Goal: Information Seeking & Learning: Learn about a topic

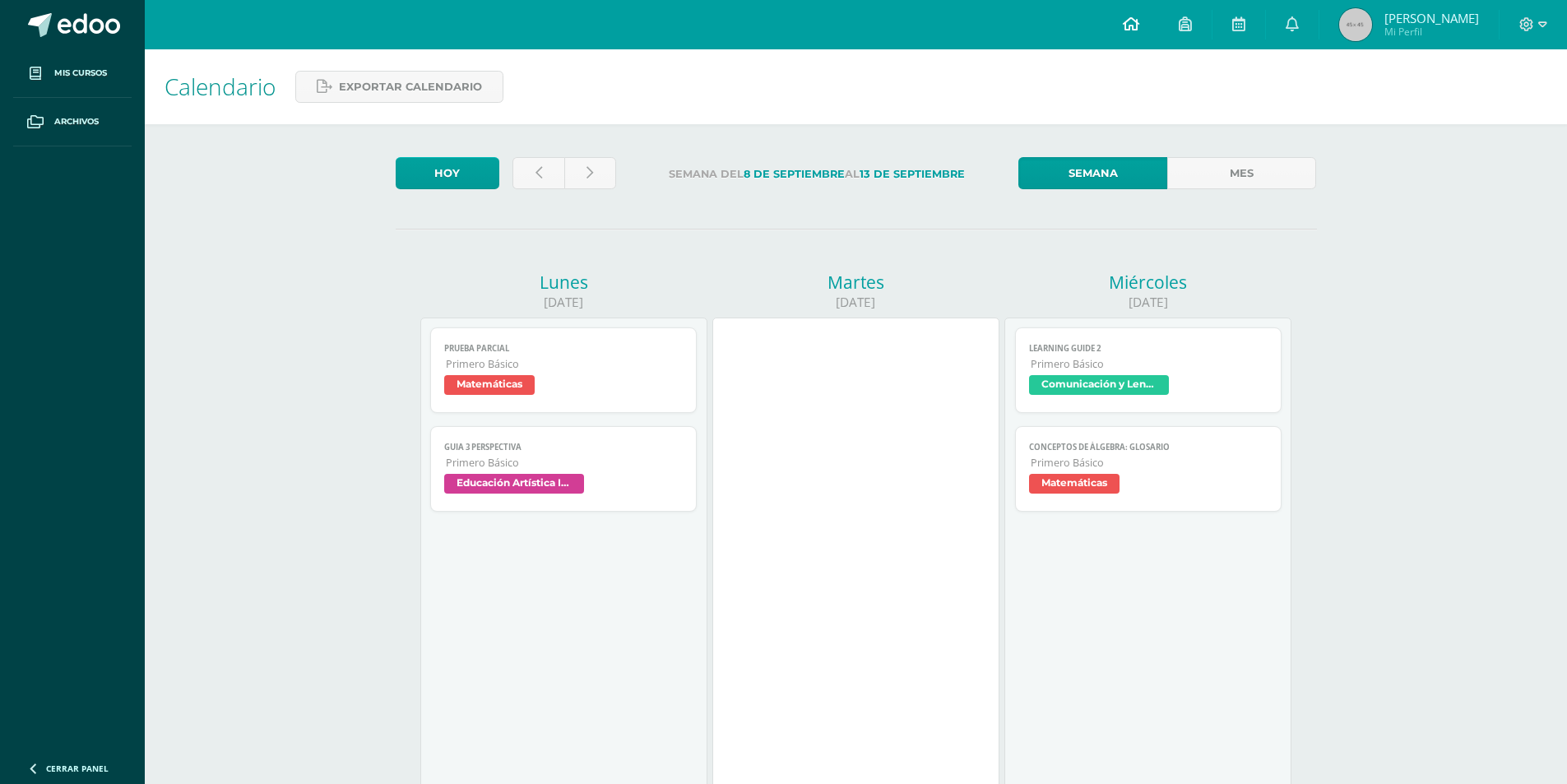
click at [1139, 21] on icon at bounding box center [1131, 23] width 16 height 15
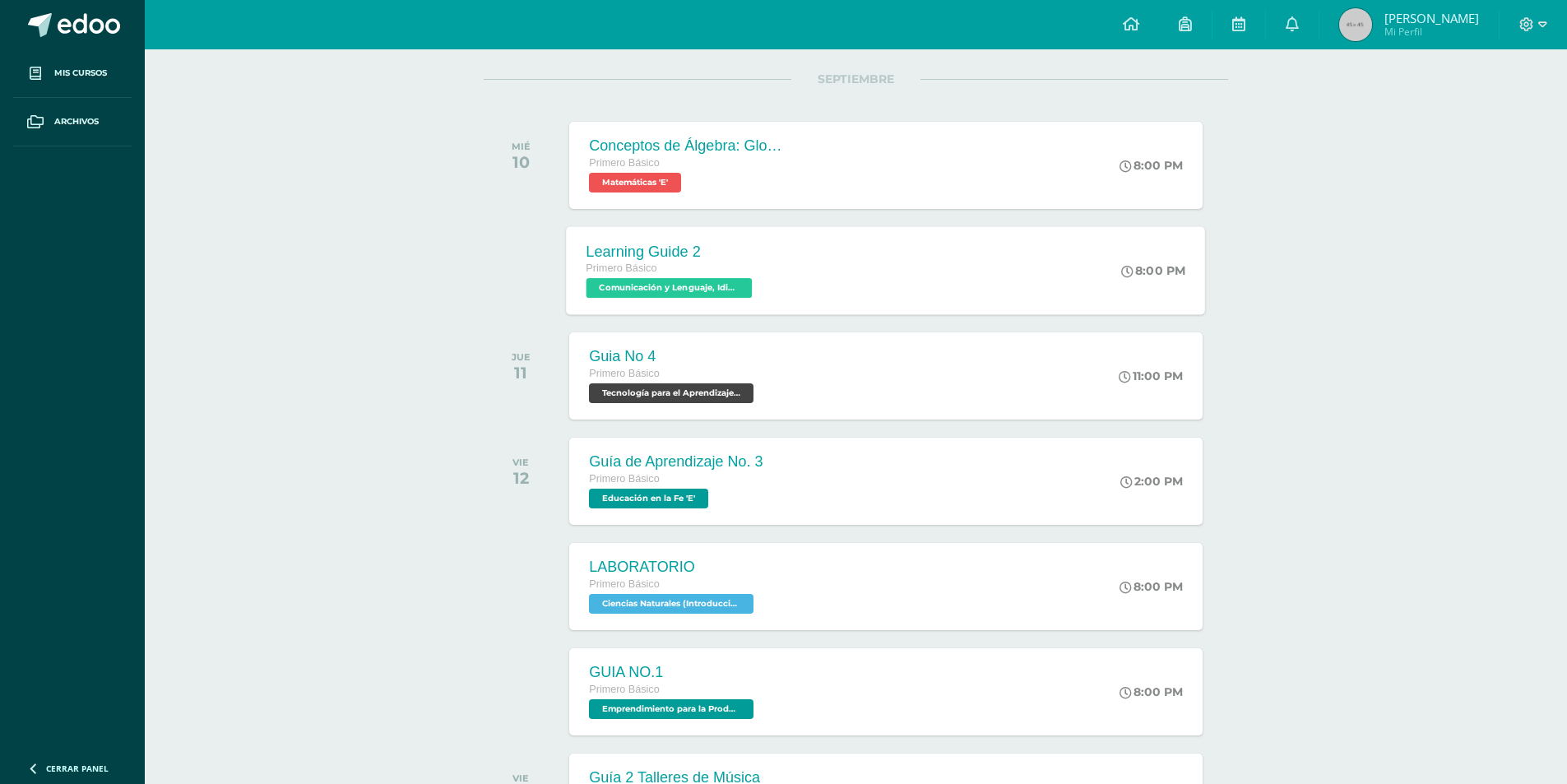
scroll to position [94, 0]
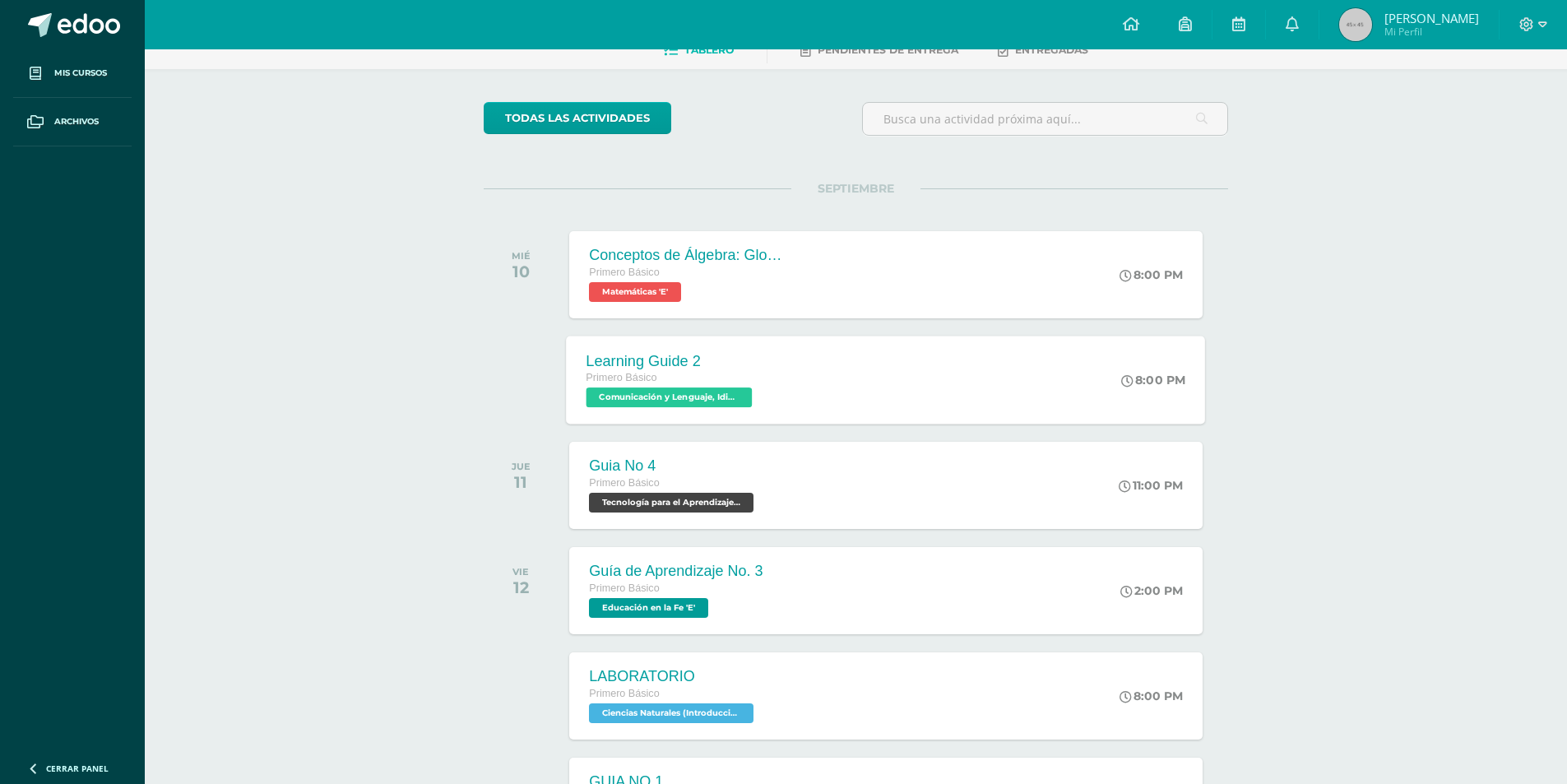
click at [811, 343] on div "Learning Guide 2 Primero Básico Comunicación y Lenguaje, Idioma Extranjero Ingl…" at bounding box center [887, 380] width 639 height 88
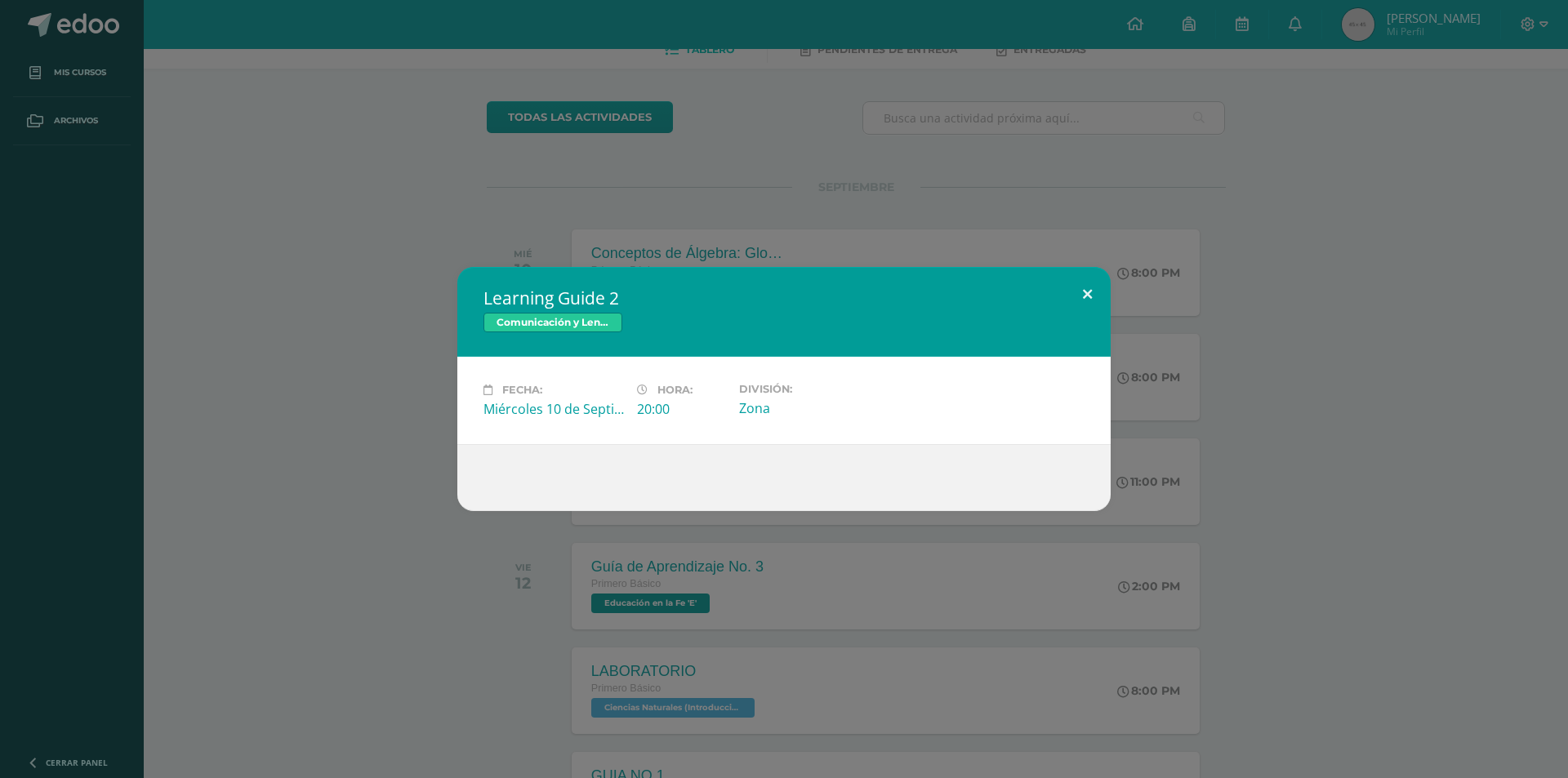
click at [1066, 295] on button at bounding box center [1087, 294] width 47 height 55
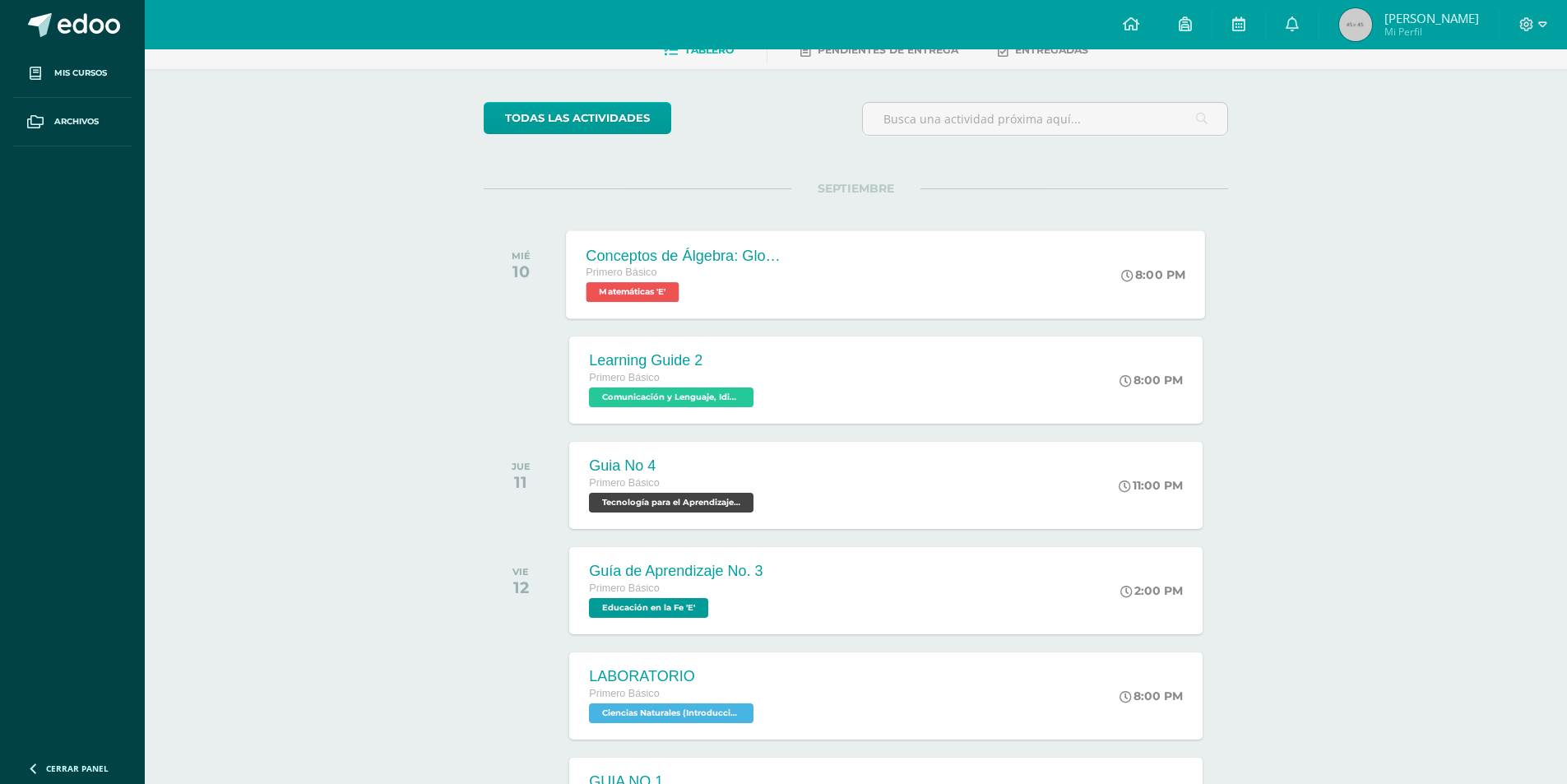
click at [1001, 273] on div "Conceptos de Álgebra: Glosario Primero Básico Matemáticas 'E' 8:00 PM Conceptos…" at bounding box center [887, 274] width 639 height 88
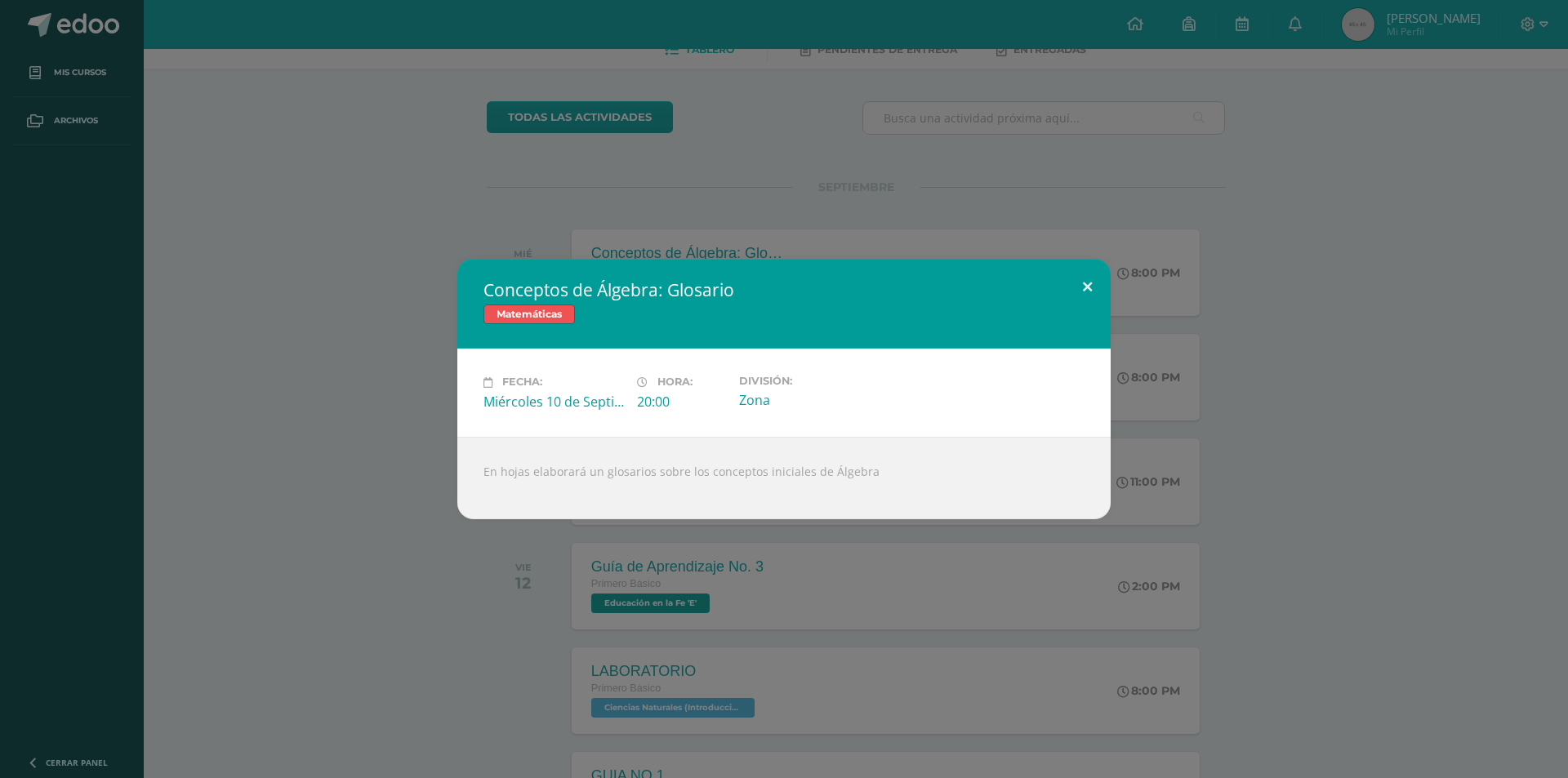
click at [1085, 280] on button at bounding box center [1087, 286] width 47 height 55
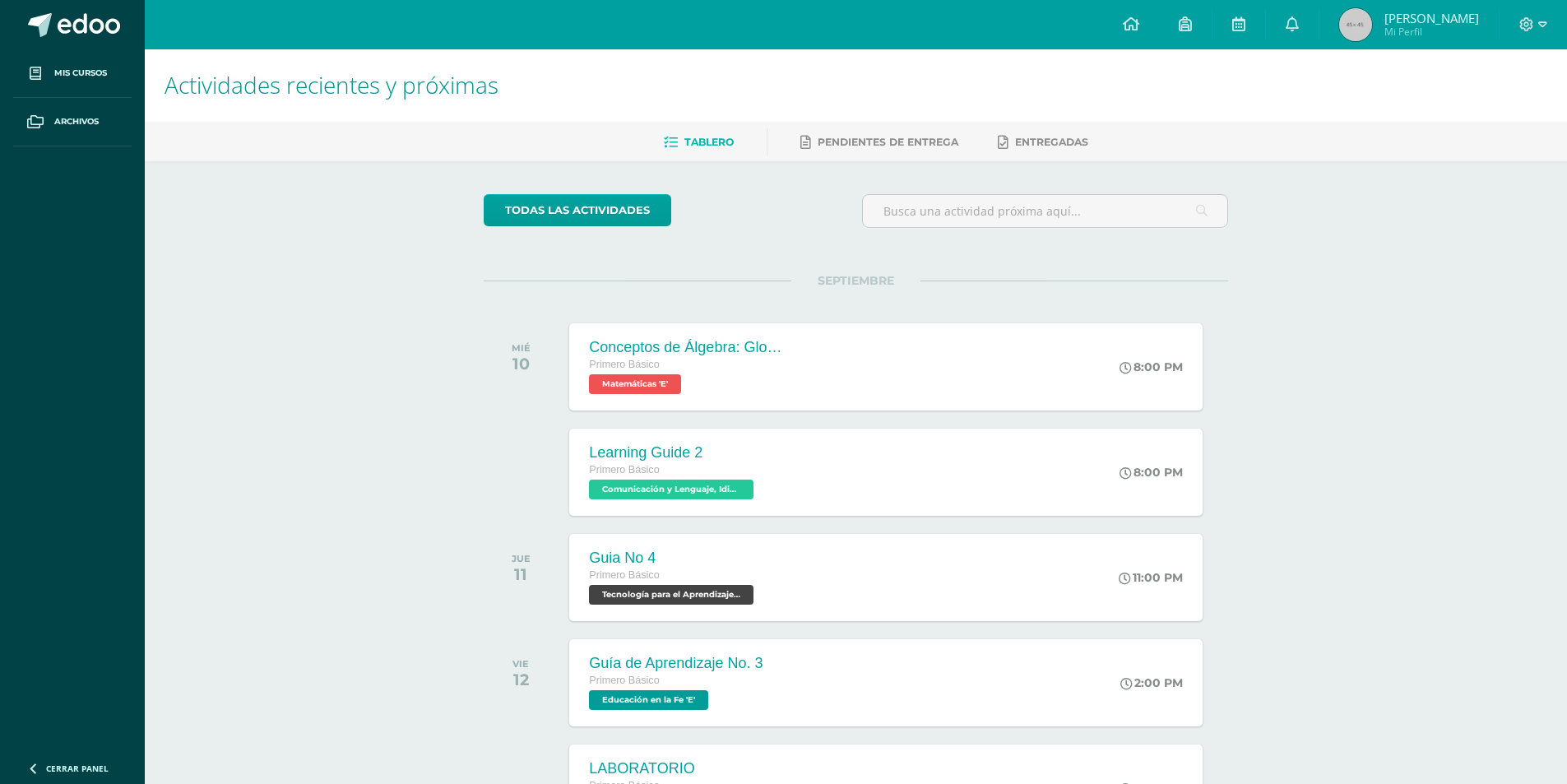
scroll to position [0, 0]
click at [1143, 27] on link at bounding box center [1131, 24] width 56 height 49
click at [1319, 34] on link at bounding box center [1292, 24] width 52 height 49
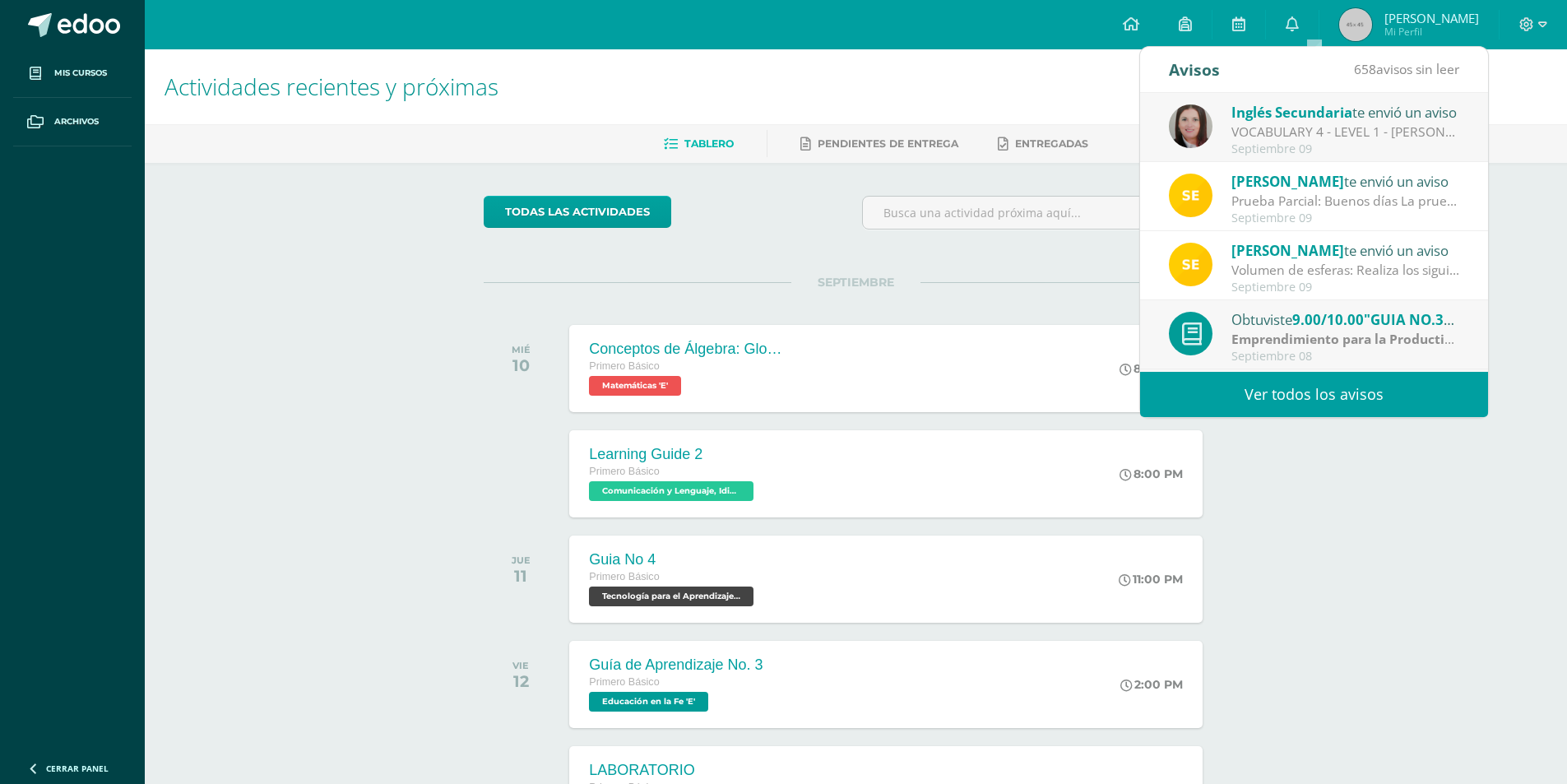
click at [1314, 402] on link "Ver todos los avisos" at bounding box center [1314, 394] width 348 height 46
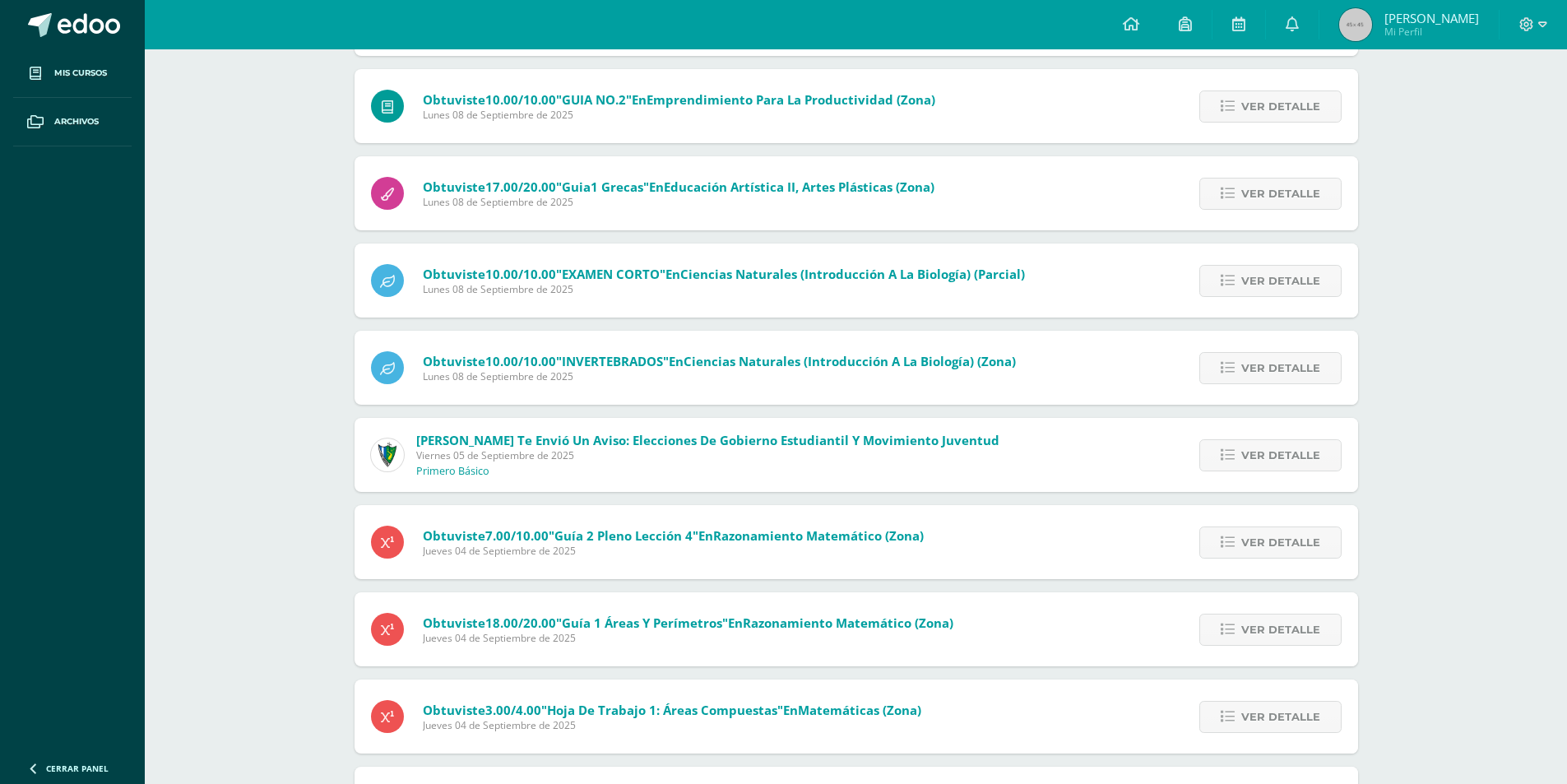
scroll to position [28, 0]
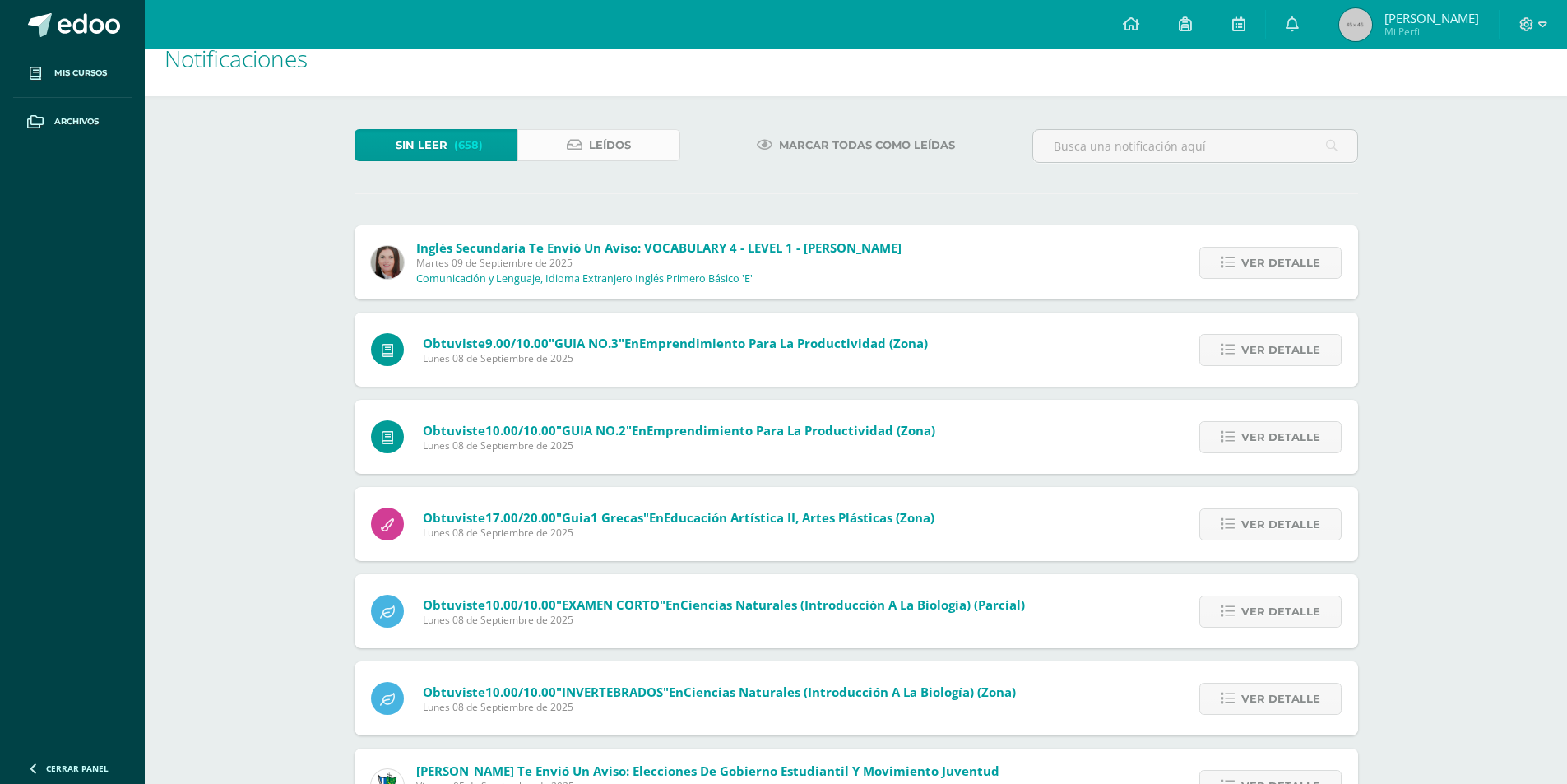
click at [613, 137] on span "Leídos" at bounding box center [610, 144] width 42 height 30
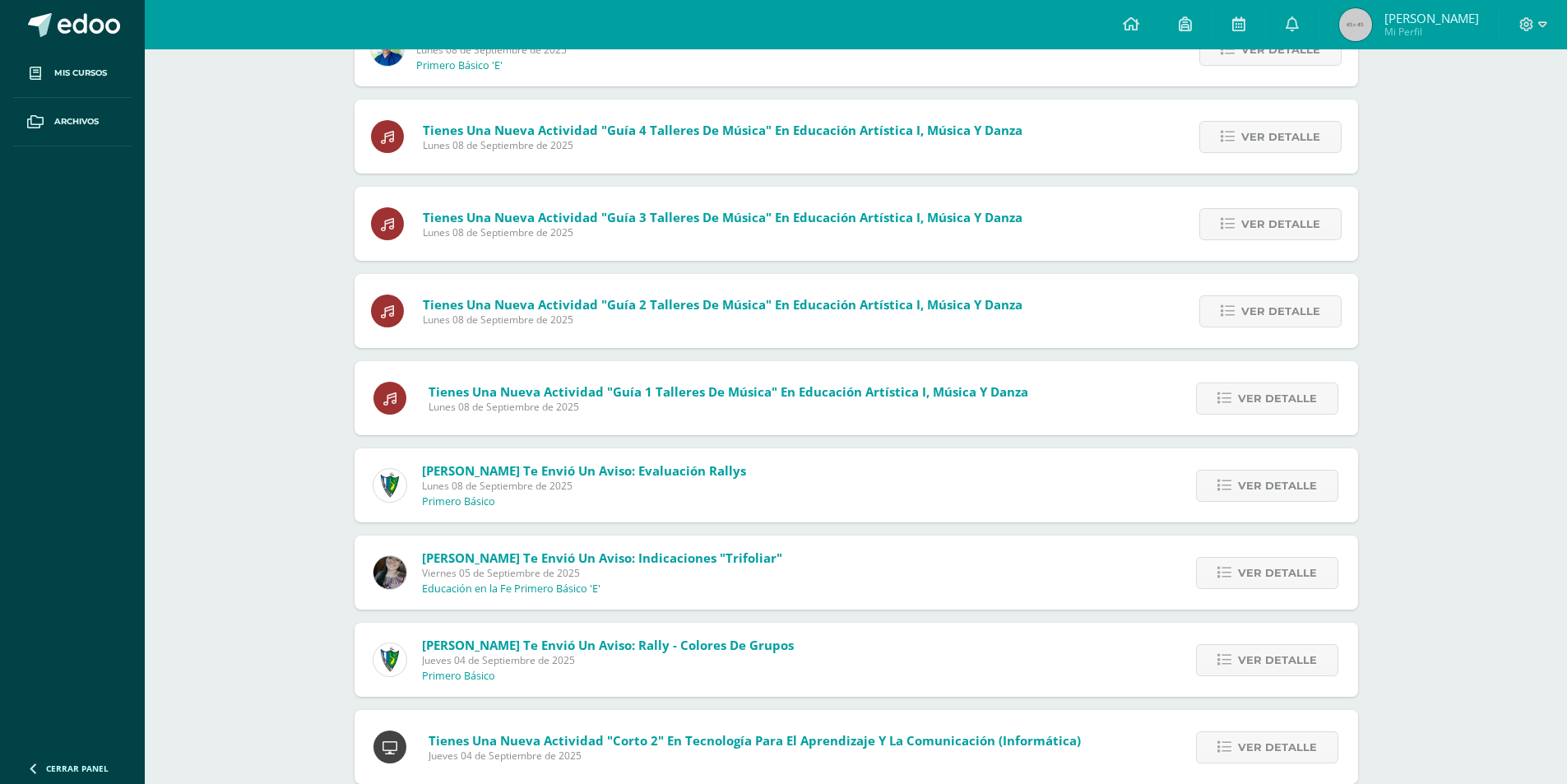
scroll to position [823, 0]
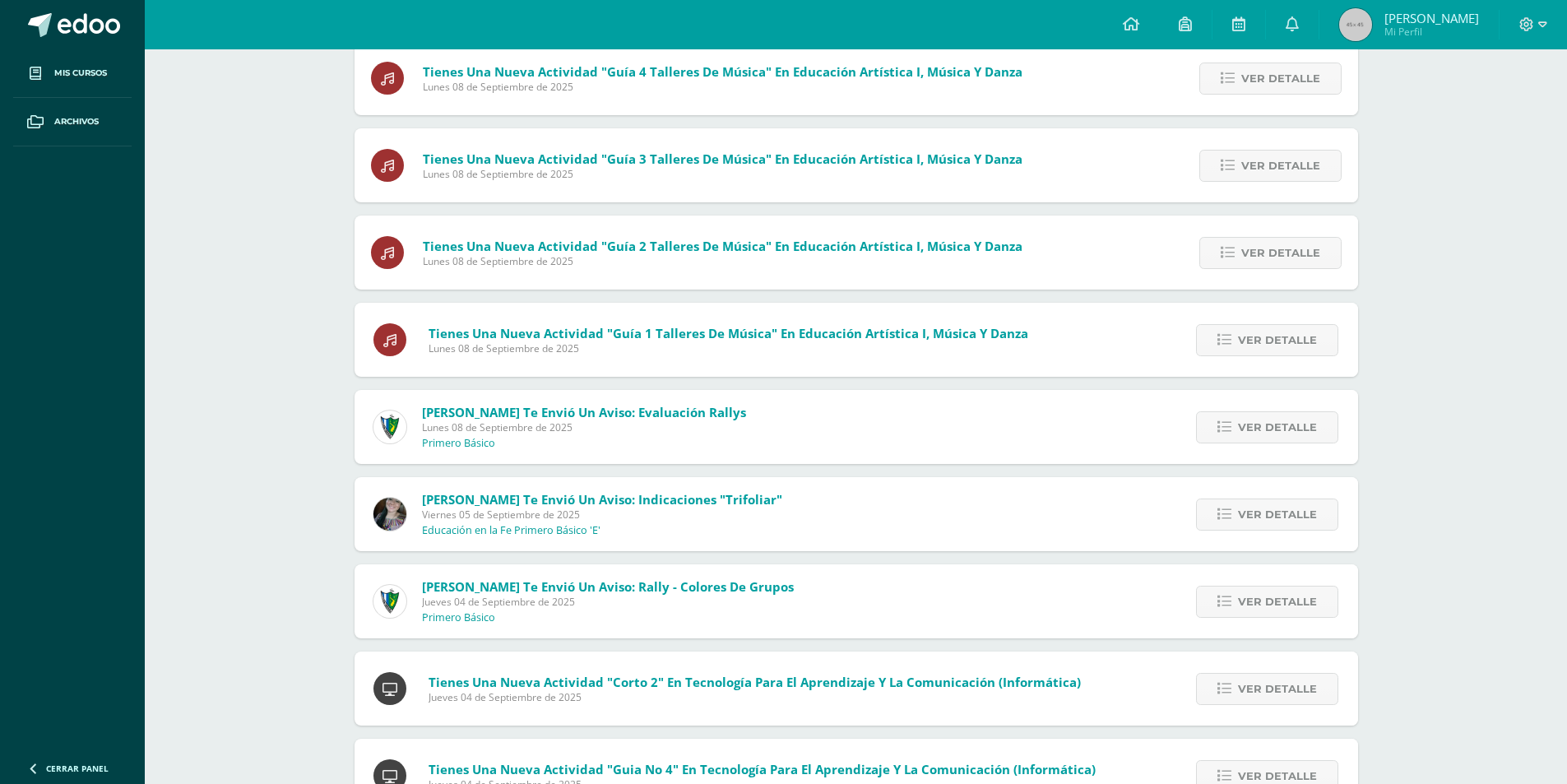
click at [576, 514] on span "Viernes 05 de Septiembre de 2025" at bounding box center [601, 514] width 360 height 14
click at [562, 533] on p "Educación en la Fe Primero Básico 'E'" at bounding box center [511, 530] width 179 height 13
click at [1203, 511] on link "Ver detalle" at bounding box center [1267, 514] width 143 height 32
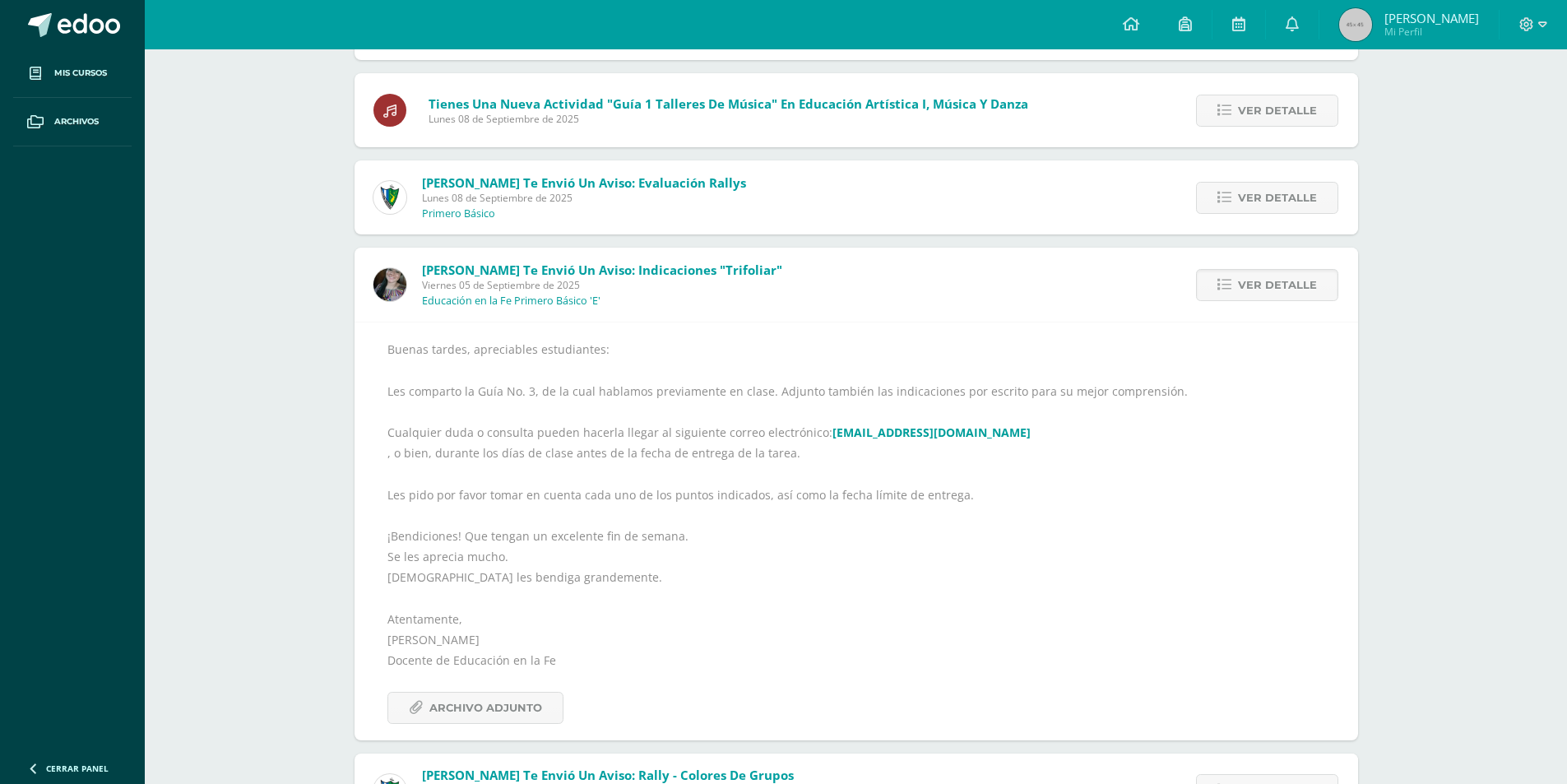
scroll to position [1152, 0]
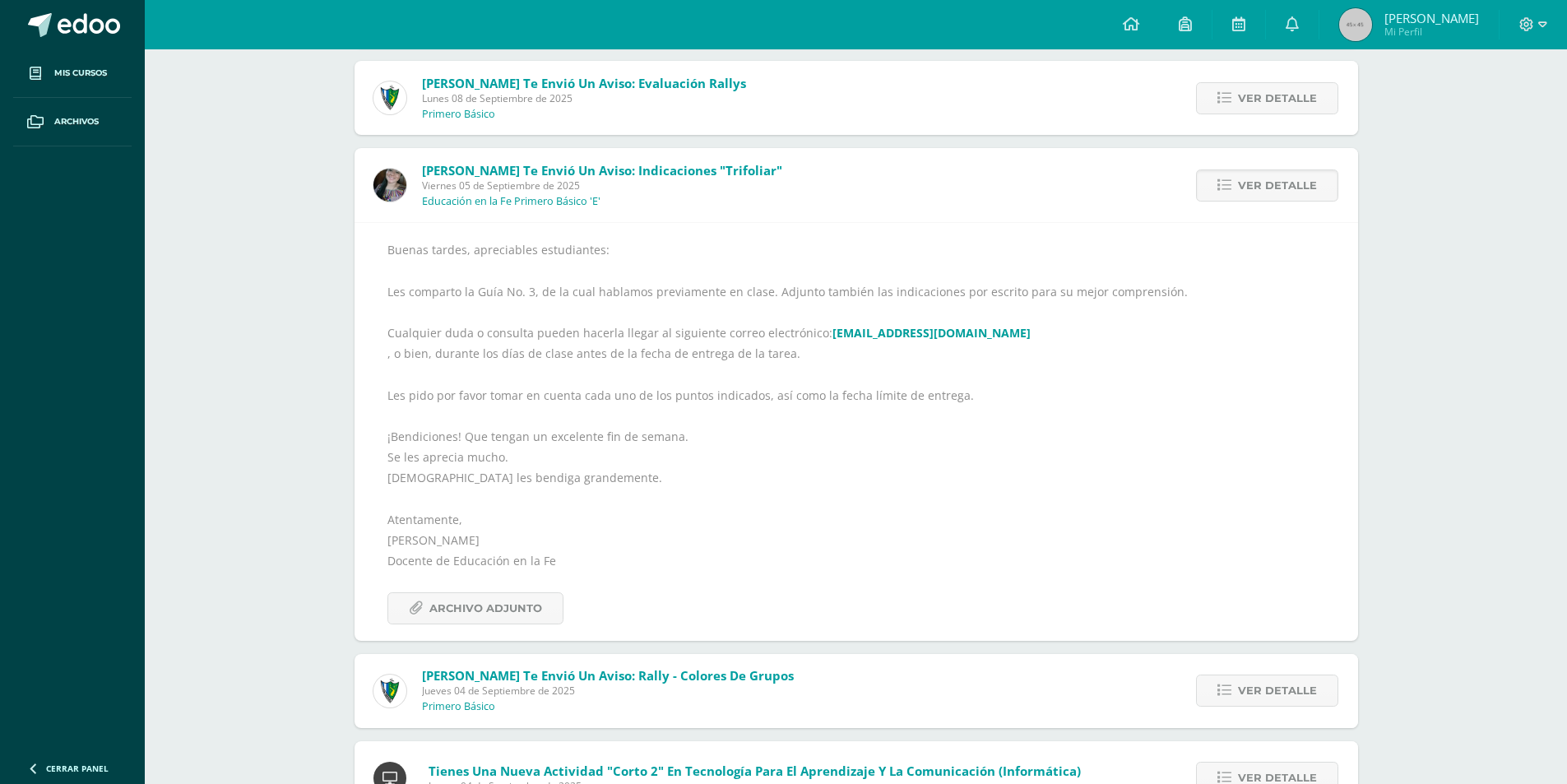
drag, startPoint x: 402, startPoint y: 246, endPoint x: 373, endPoint y: 249, distance: 29.2
click at [373, 249] on div "Buenas tardes, apreciables estudiantes: Les comparto la Guía No. 3, de la cual …" at bounding box center [857, 431] width 1003 height 417
click at [385, 250] on div "Buenas tardes, apreciables estudiantes: Les comparto la Guía No. 3, de la cual …" at bounding box center [857, 431] width 1003 height 417
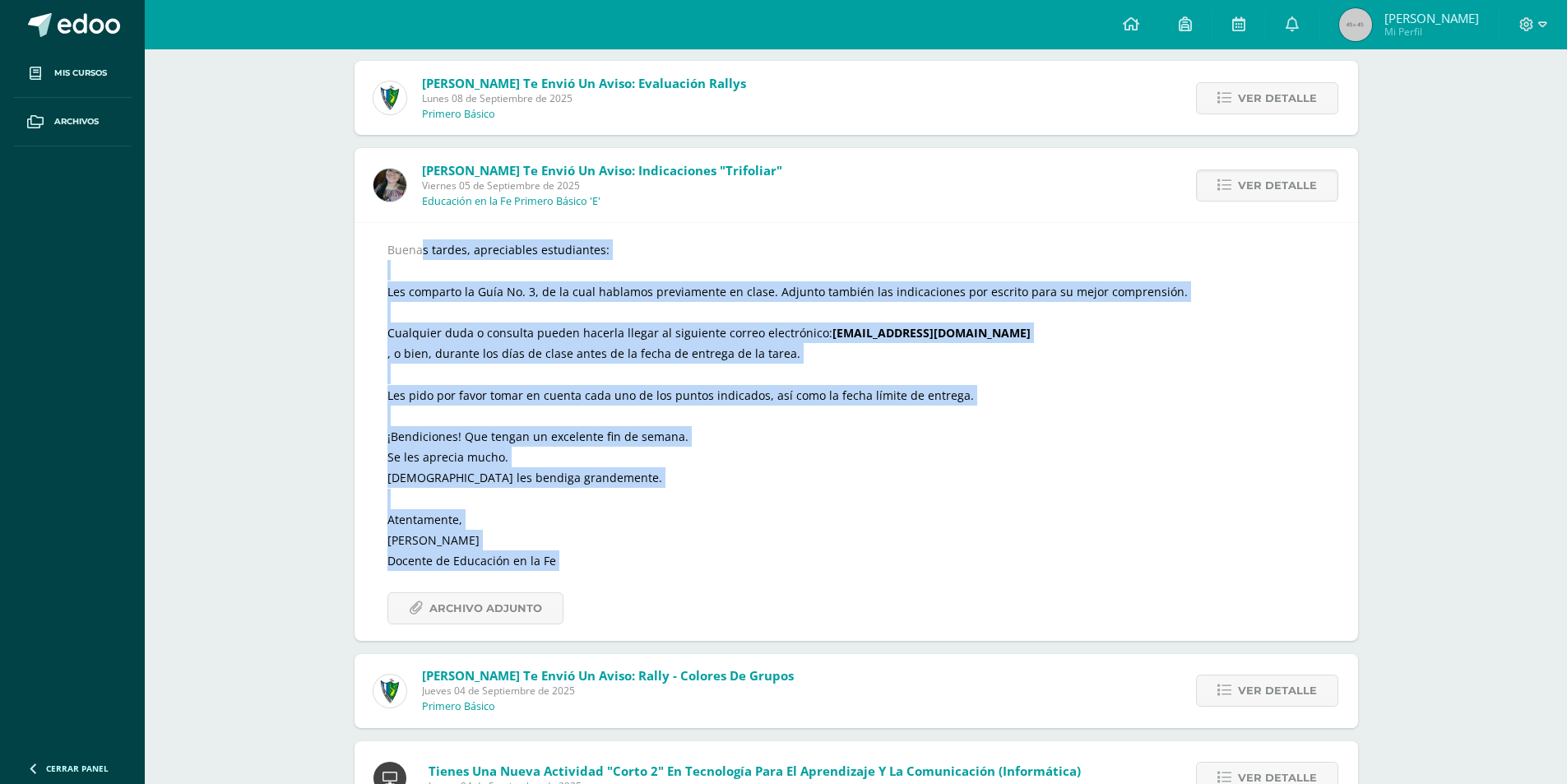
drag, startPoint x: 419, startPoint y: 253, endPoint x: 879, endPoint y: 583, distance: 566.1
click at [879, 583] on div "Buenas tardes, apreciables estudiantes: Les comparto la Guía No. 3, de la cual …" at bounding box center [857, 431] width 938 height 384
copy div "Buenas tardes, apreciables estudiantes: Les comparto la Guía No. 3, de la cual …"
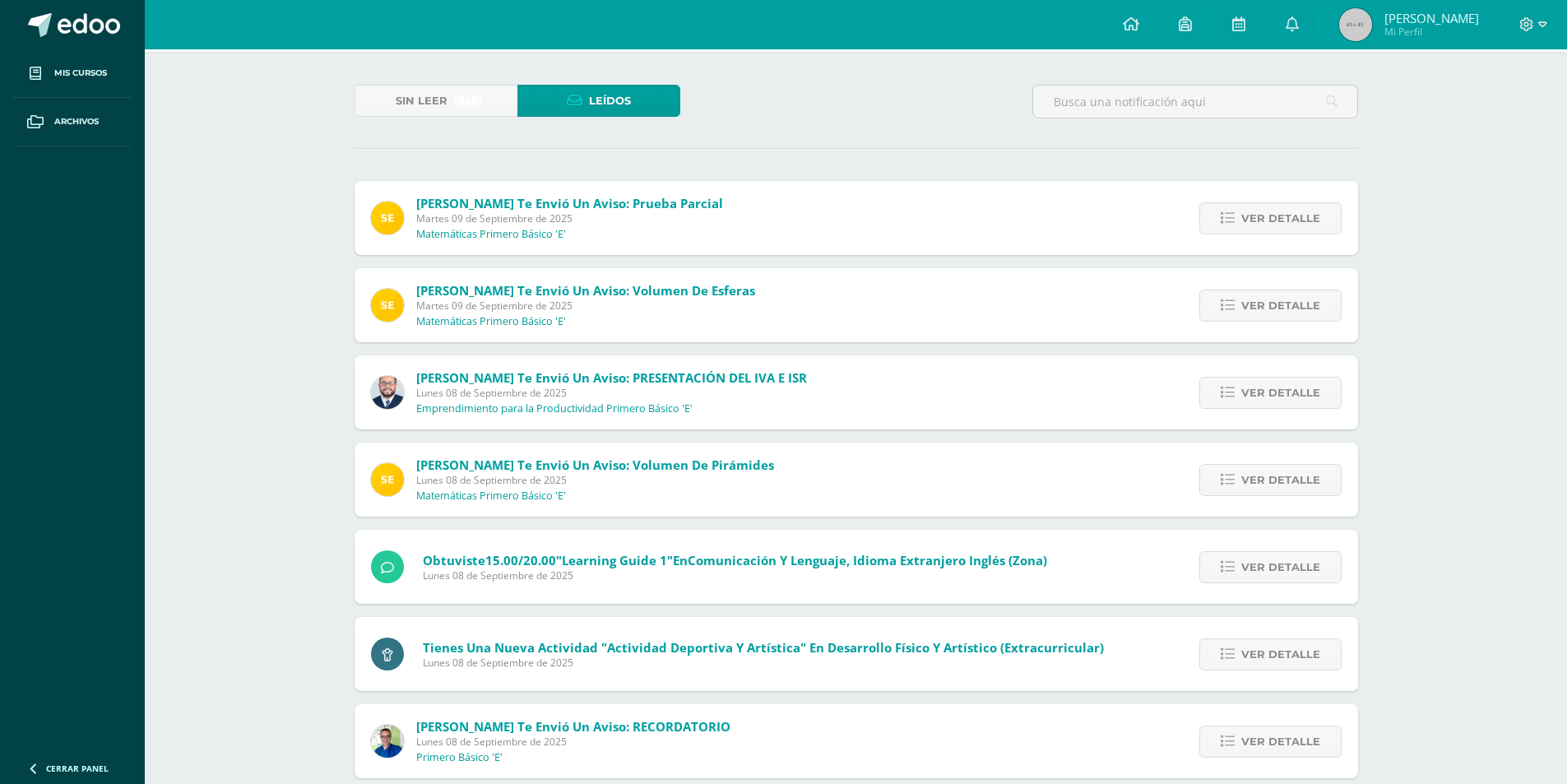
scroll to position [0, 0]
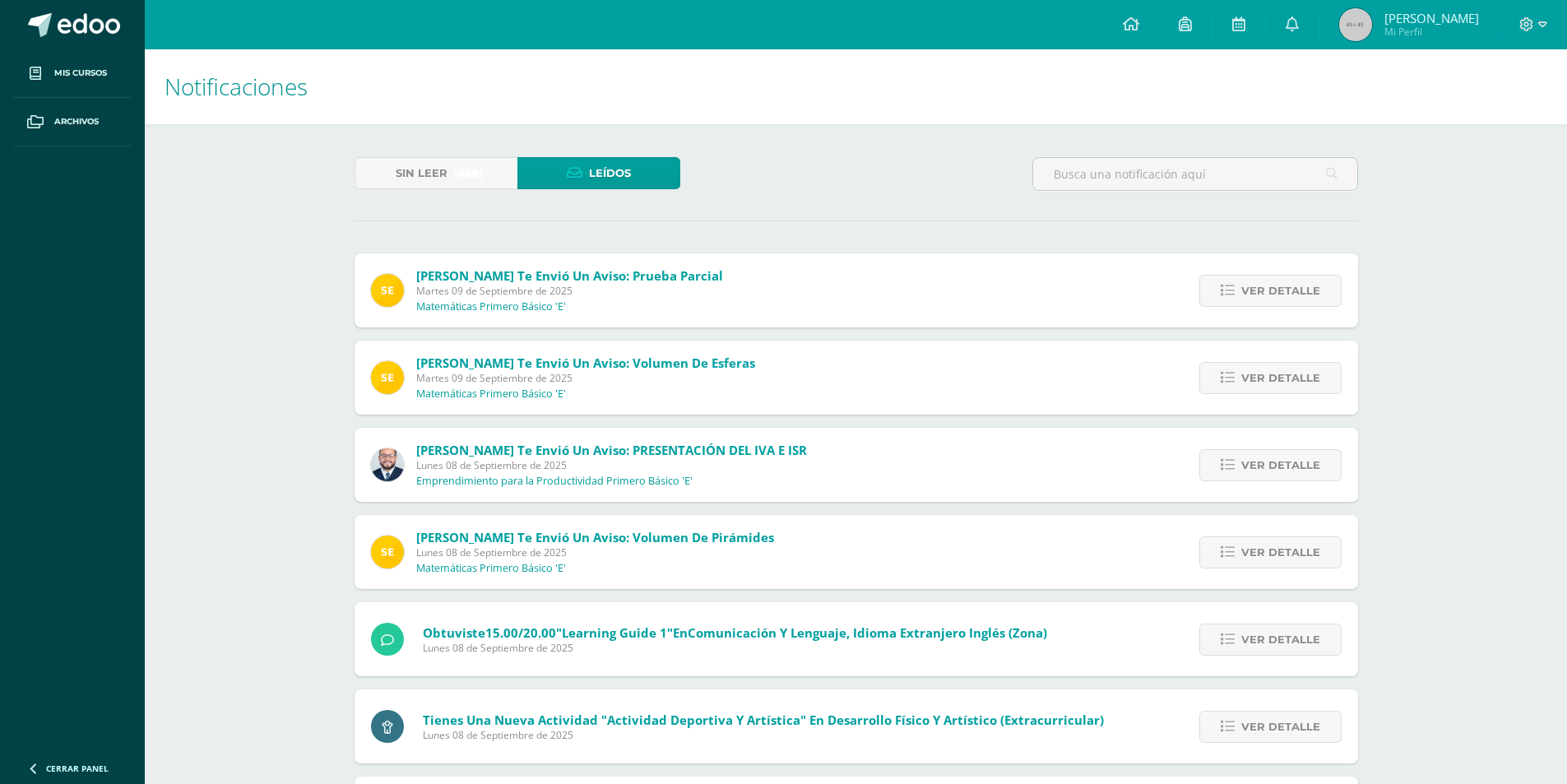
click at [536, 384] on span "Martes 09 de Septiembre de 2025" at bounding box center [586, 378] width 339 height 14
click at [540, 399] on p "Matemáticas Primero Básico 'E'" at bounding box center [491, 393] width 149 height 13
click at [507, 403] on div "[PERSON_NAME] te envió un aviso: Volumen de esferas [DATE] Matemáticas Primero …" at bounding box center [564, 377] width 418 height 74
click at [1269, 377] on span "Ver detalle" at bounding box center [1281, 377] width 79 height 30
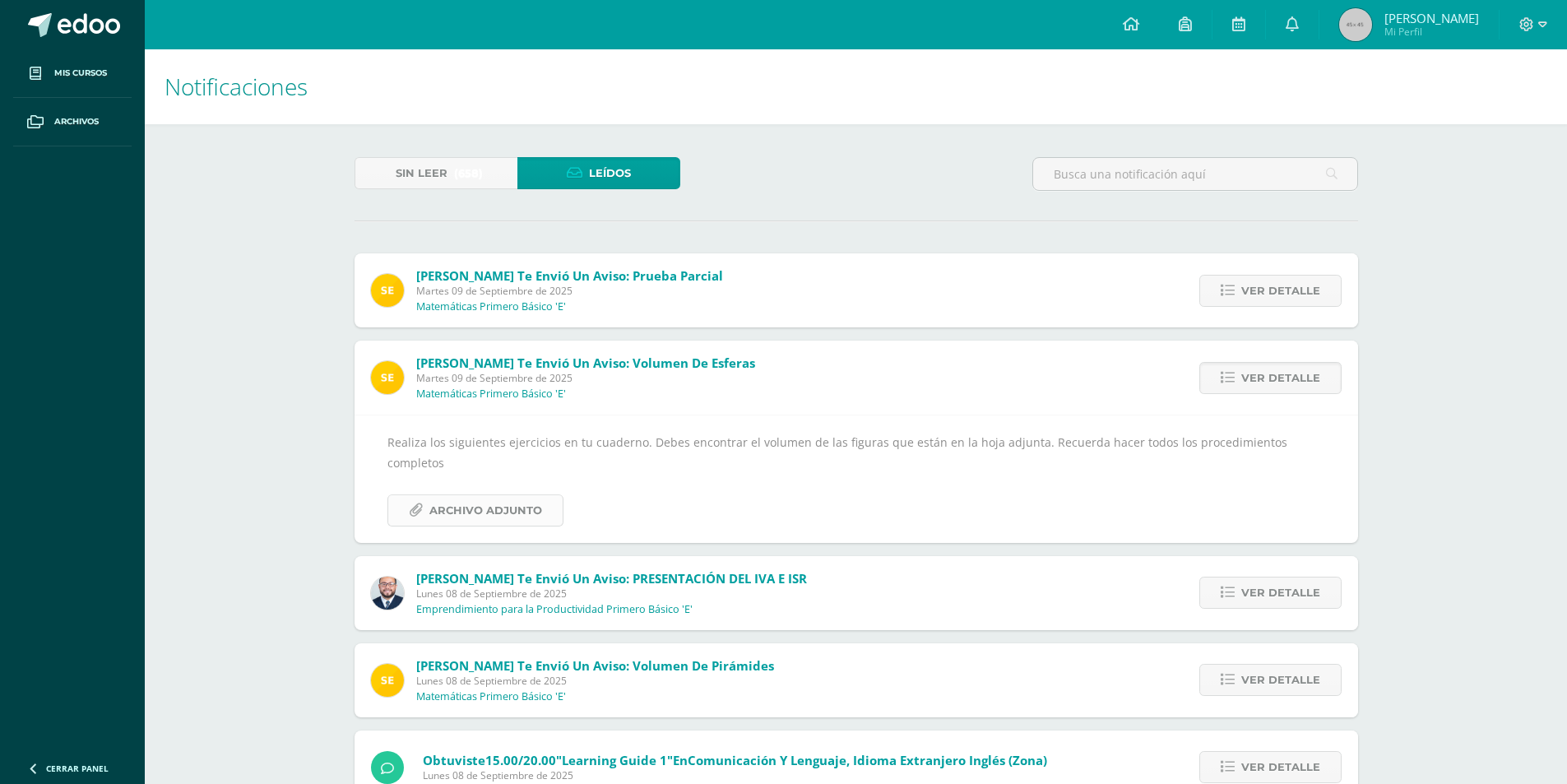
click at [532, 495] on span "Archivo Adjunto" at bounding box center [485, 509] width 113 height 30
